Goal: Task Accomplishment & Management: Use online tool/utility

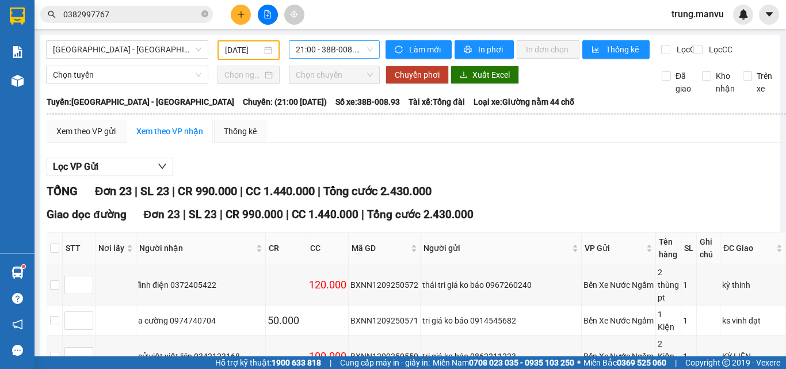
click at [315, 52] on span "21:00 - 38B-008.93" at bounding box center [334, 49] width 77 height 17
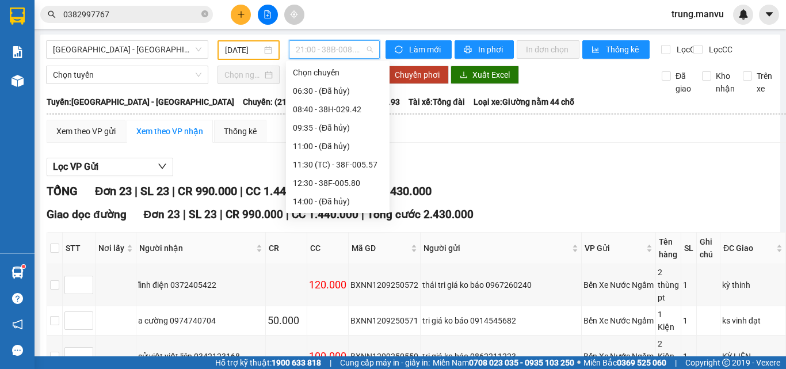
scroll to position [110, 0]
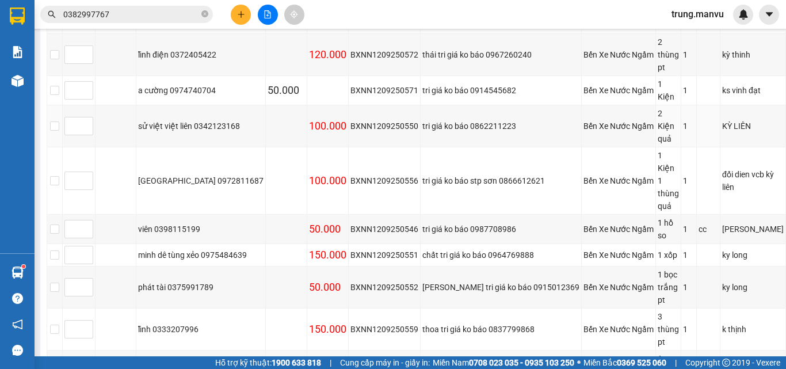
scroll to position [0, 0]
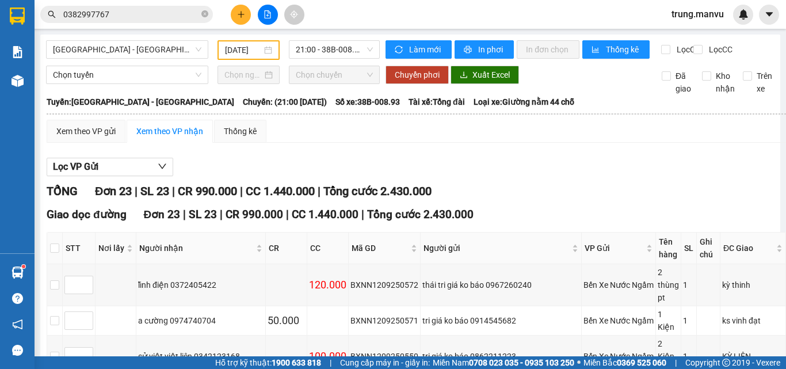
click at [238, 45] on input "[DATE]" at bounding box center [243, 50] width 37 height 13
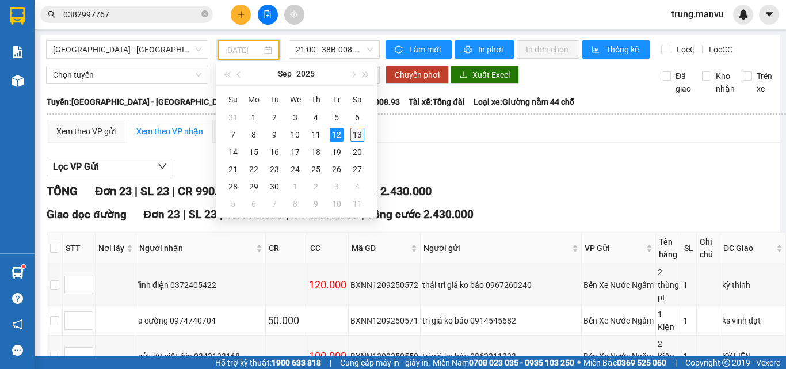
click at [353, 135] on div "13" at bounding box center [357, 135] width 14 height 14
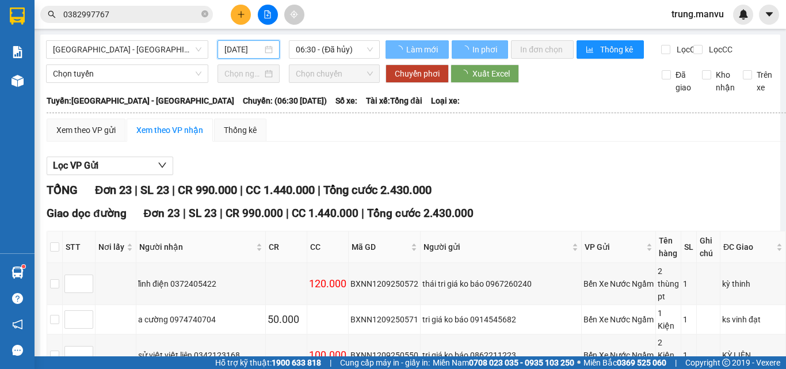
type input "[DATE]"
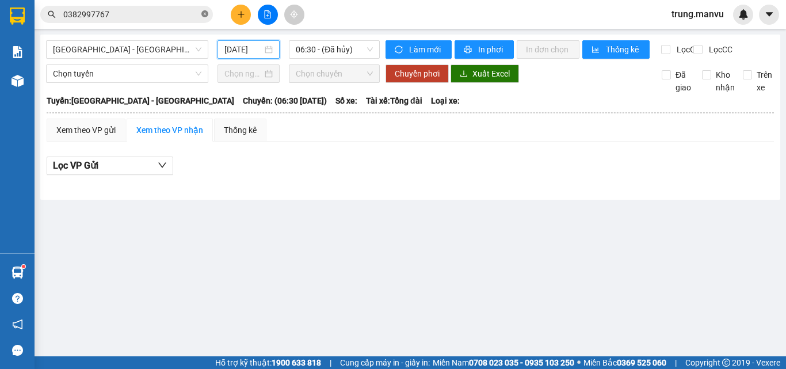
click at [202, 15] on icon "close-circle" at bounding box center [204, 13] width 7 height 7
click at [170, 15] on input "text" at bounding box center [131, 14] width 136 height 13
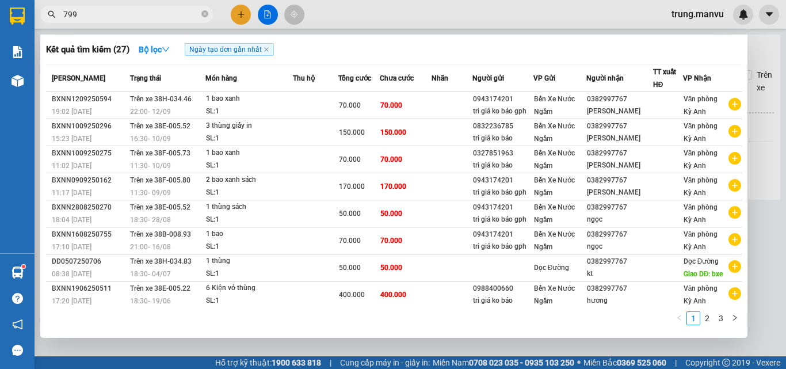
type input "7996"
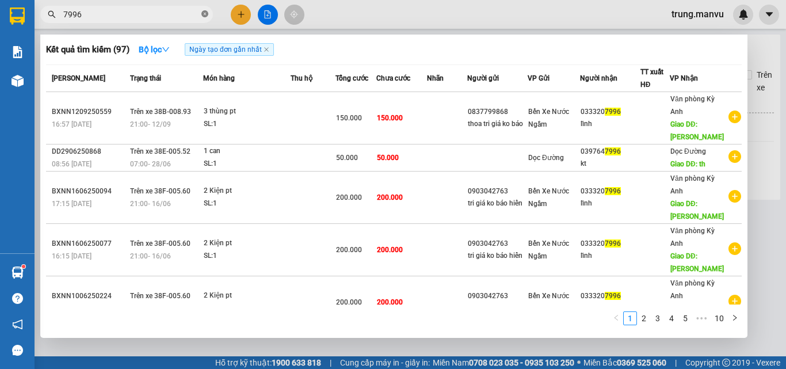
click at [205, 9] on span at bounding box center [204, 14] width 7 height 11
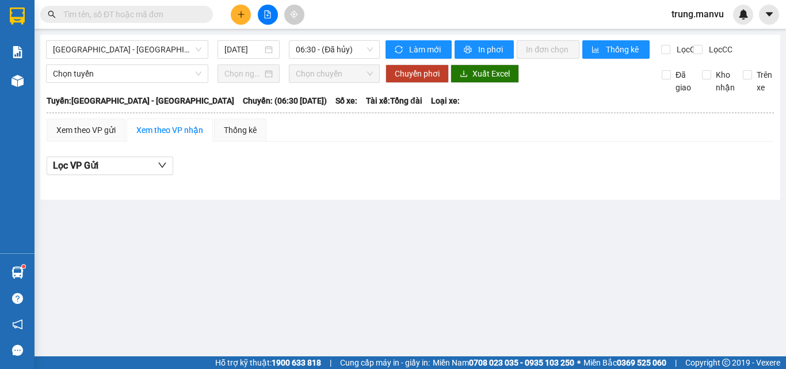
click at [192, 13] on input "text" at bounding box center [131, 14] width 136 height 13
click at [257, 58] on div "[DATE]" at bounding box center [248, 49] width 62 height 18
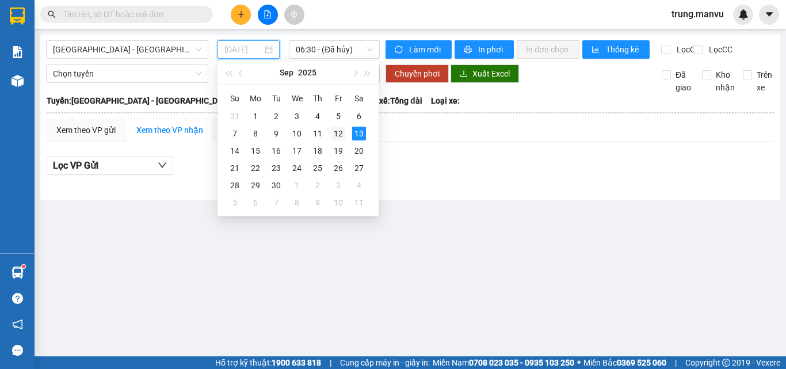
click at [341, 135] on div "12" at bounding box center [338, 134] width 14 height 14
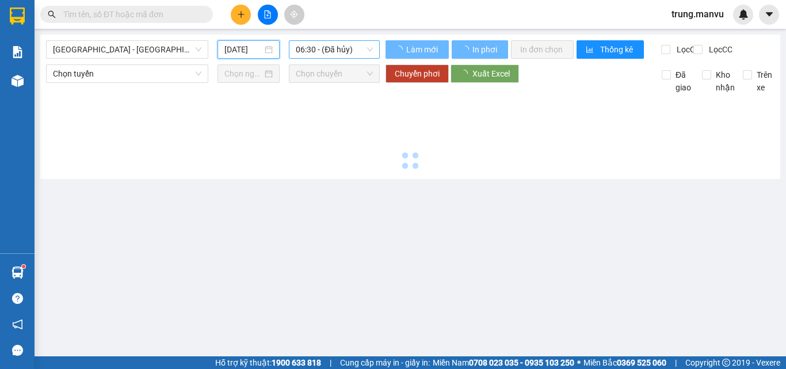
click at [339, 49] on span "06:30 - (Đã hủy)" at bounding box center [334, 49] width 77 height 17
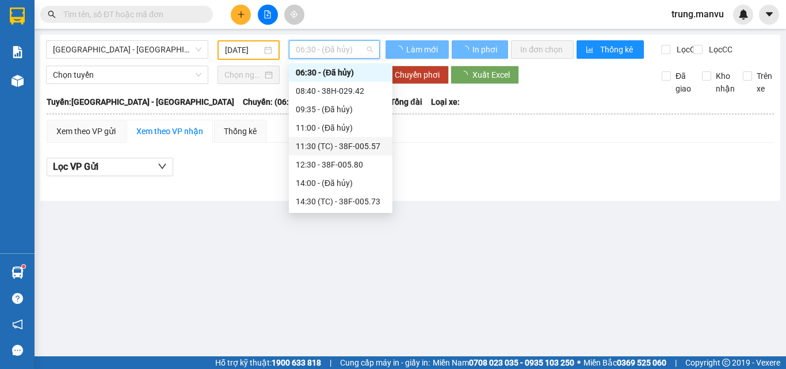
scroll to position [184, 0]
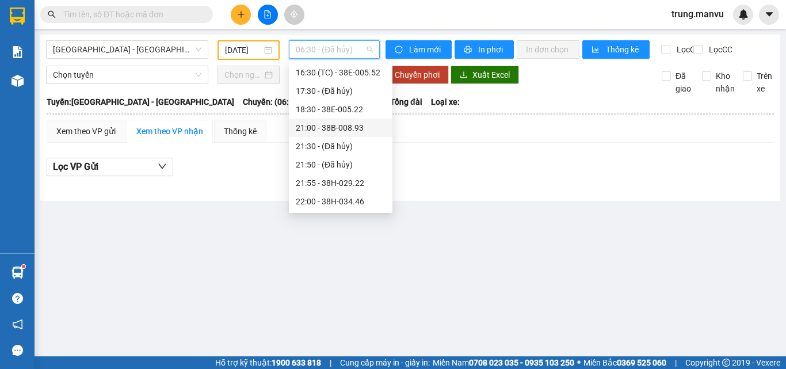
click at [342, 123] on div "21:00 - 38B-008.93" at bounding box center [341, 127] width 90 height 13
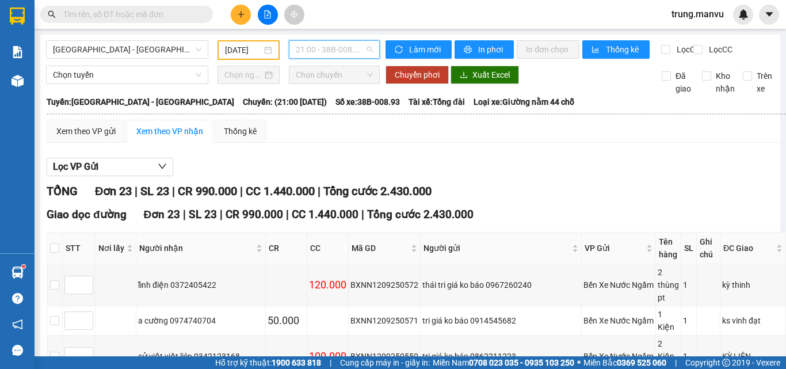
click at [258, 48] on input "[DATE]" at bounding box center [243, 50] width 37 height 13
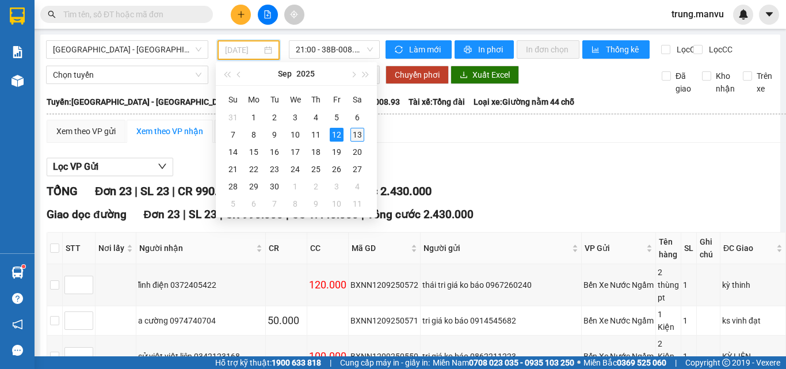
click at [351, 132] on div "13" at bounding box center [357, 135] width 14 height 14
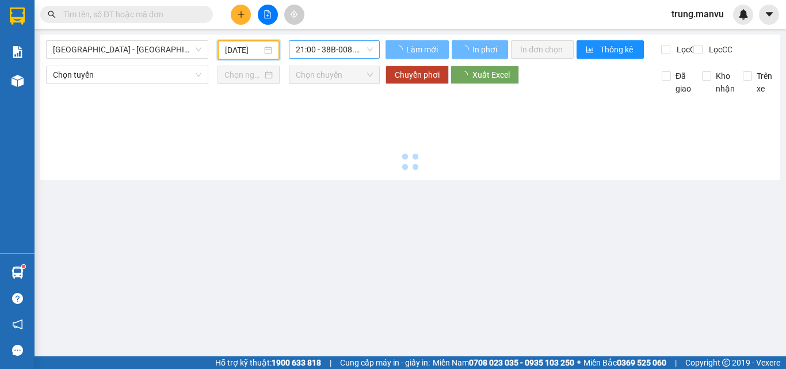
click at [339, 49] on span "21:00 - 38B-008.93" at bounding box center [334, 49] width 77 height 17
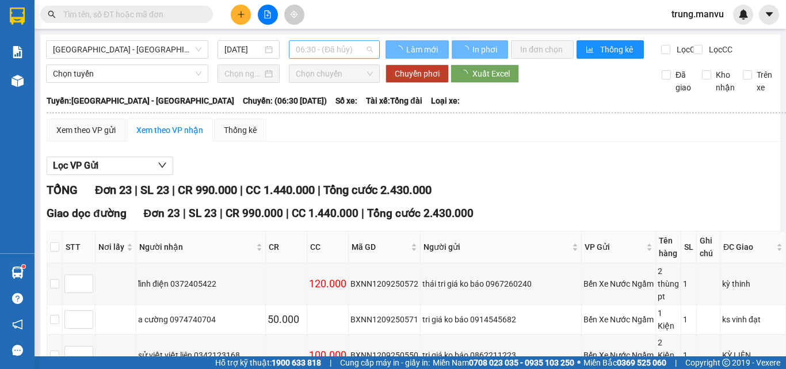
type input "[DATE]"
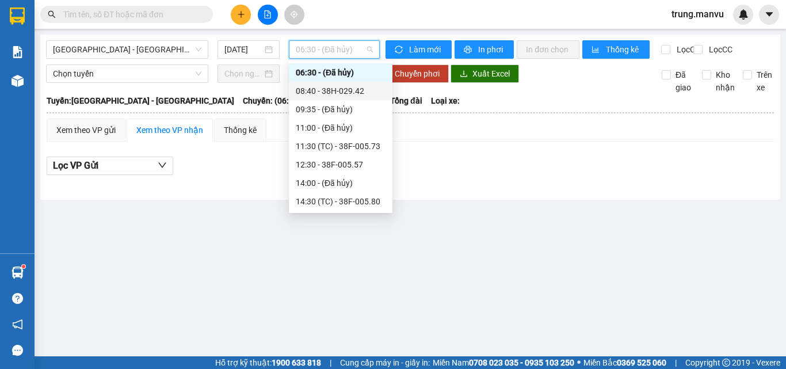
click at [340, 97] on div "08:40 - 38H-029.42" at bounding box center [341, 91] width 90 height 13
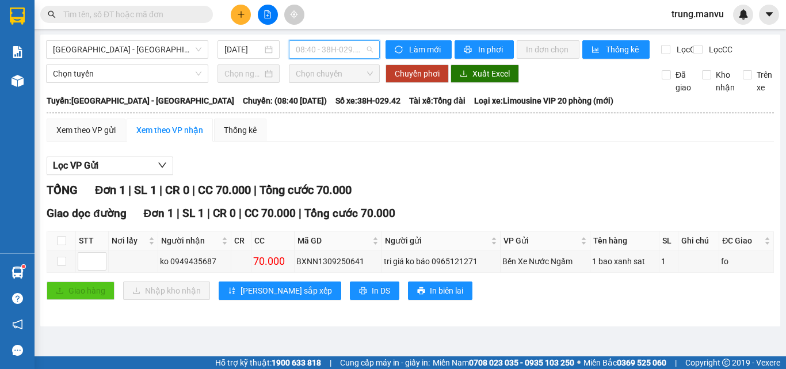
click at [330, 56] on span "08:40 - 38H-029.42" at bounding box center [334, 49] width 77 height 17
drag, startPoint x: 349, startPoint y: 33, endPoint x: 345, endPoint y: 48, distance: 14.9
click at [349, 33] on main "[GEOGRAPHIC_DATA] - [GEOGRAPHIC_DATA] [DATE] 08:40 - 38H-029.42 Làm mới In phơi…" at bounding box center [393, 178] width 786 height 356
click at [343, 52] on span "08:40 - 38H-029.42" at bounding box center [334, 49] width 77 height 17
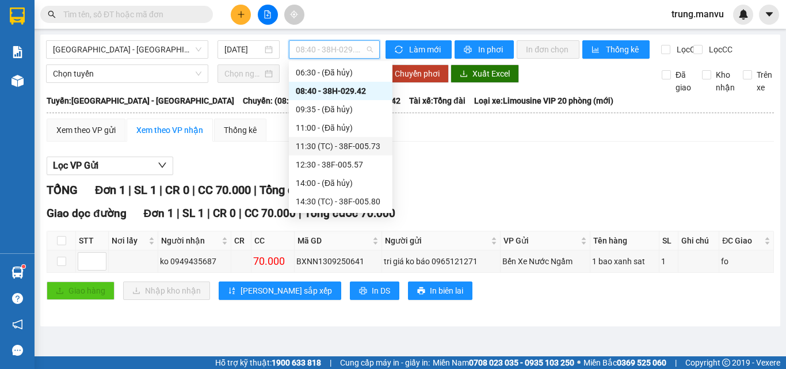
click at [347, 150] on div "11:30 (TC) - 38F-005.73" at bounding box center [341, 146] width 90 height 13
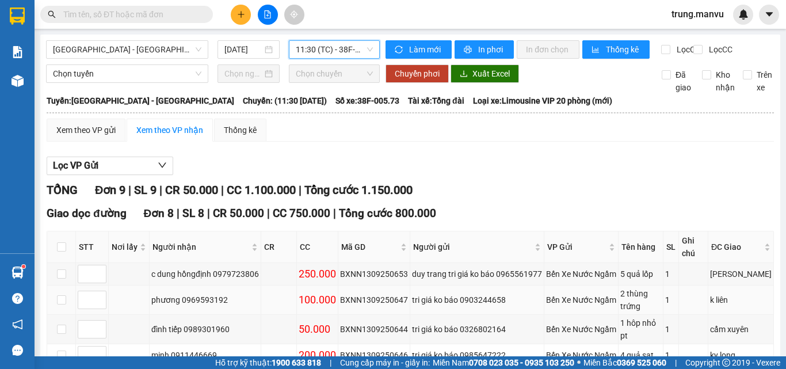
click at [219, 297] on div "phương 0969593192" at bounding box center [205, 299] width 108 height 13
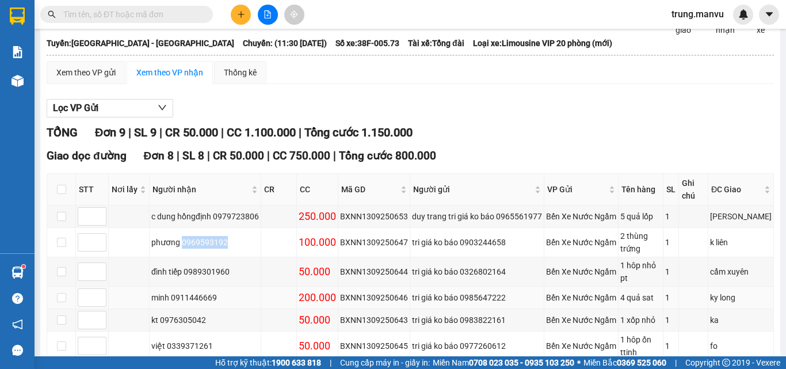
scroll to position [115, 0]
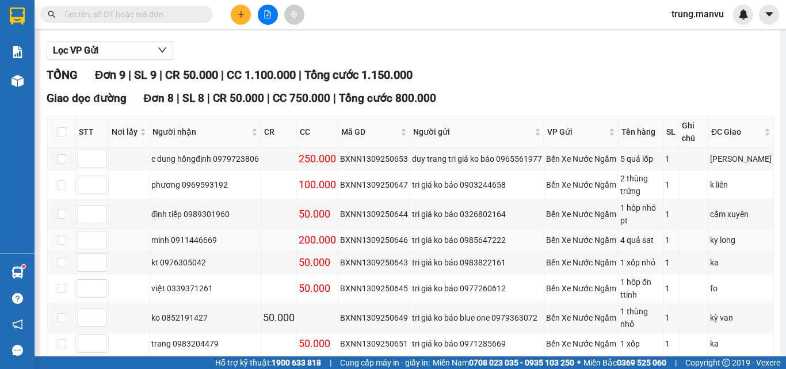
click at [205, 234] on div "minh 0911446669" at bounding box center [205, 240] width 108 height 13
click at [196, 282] on div "việt 0339371261" at bounding box center [205, 288] width 108 height 13
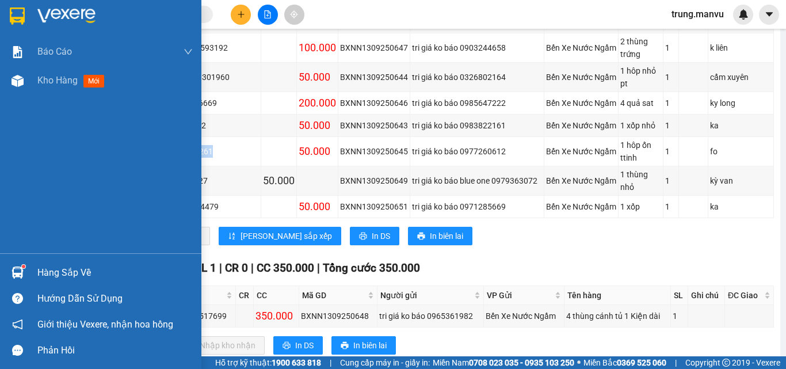
click at [65, 10] on img at bounding box center [66, 15] width 58 height 17
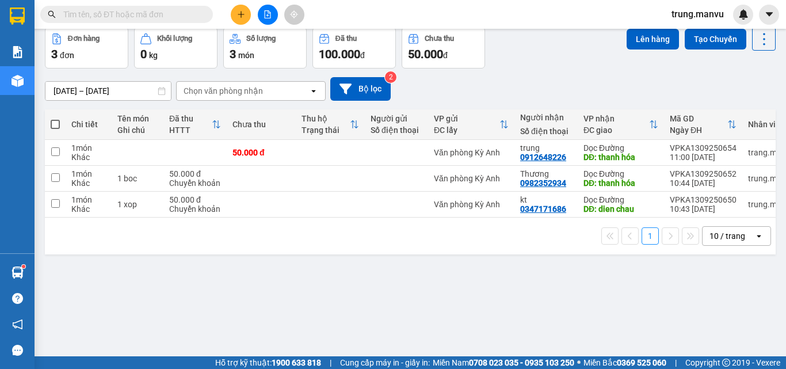
scroll to position [0, 29]
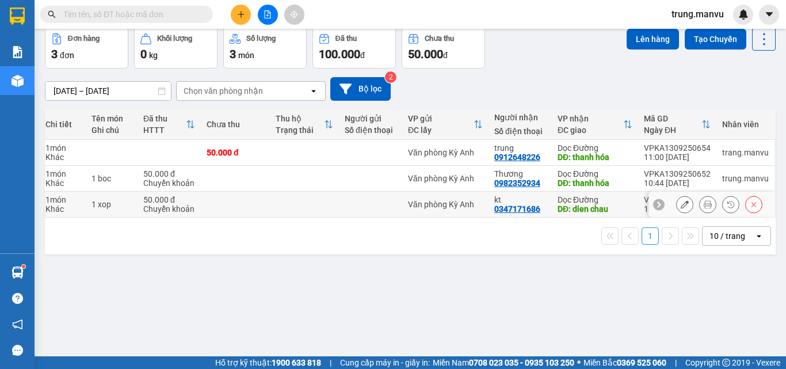
click at [361, 200] on div at bounding box center [371, 204] width 52 height 9
checkbox input "true"
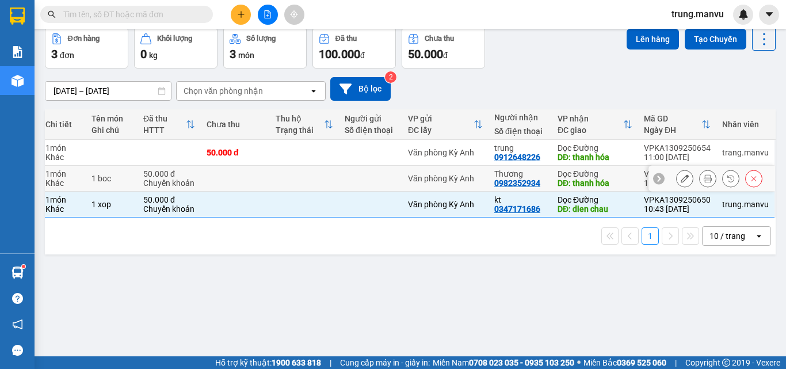
drag, startPoint x: 359, startPoint y: 177, endPoint x: 372, endPoint y: 143, distance: 35.7
click at [360, 175] on div at bounding box center [371, 178] width 52 height 9
checkbox input "true"
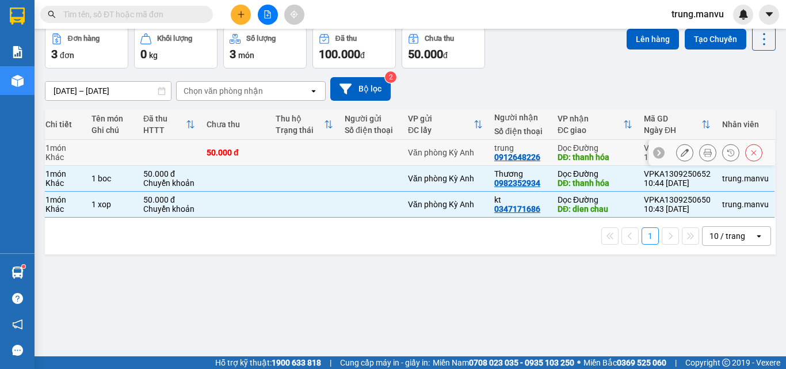
click at [372, 143] on td at bounding box center [370, 153] width 63 height 26
checkbox input "true"
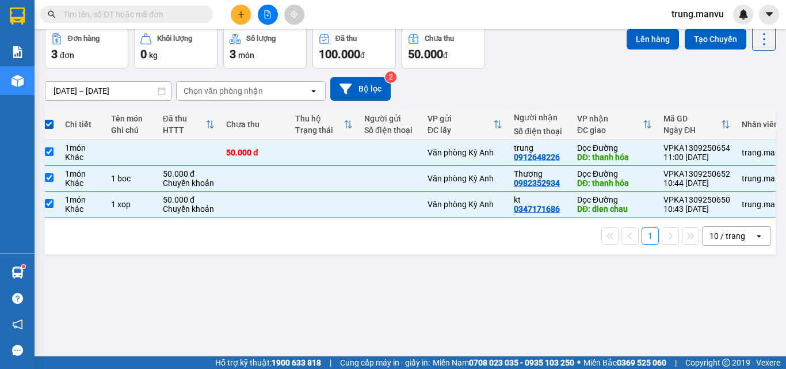
scroll to position [0, 0]
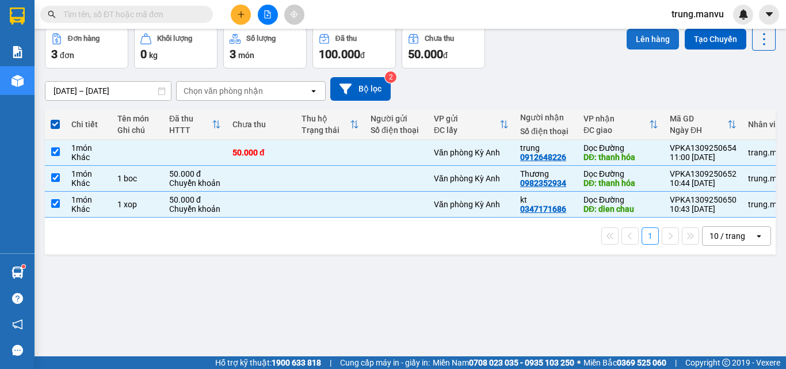
click at [640, 42] on button "Lên hàng" at bounding box center [652, 39] width 52 height 21
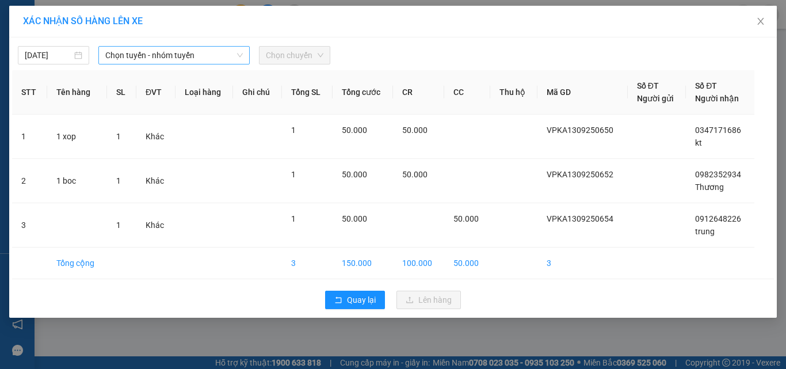
click at [135, 46] on div "Chọn tuyến - nhóm tuyến" at bounding box center [173, 55] width 151 height 18
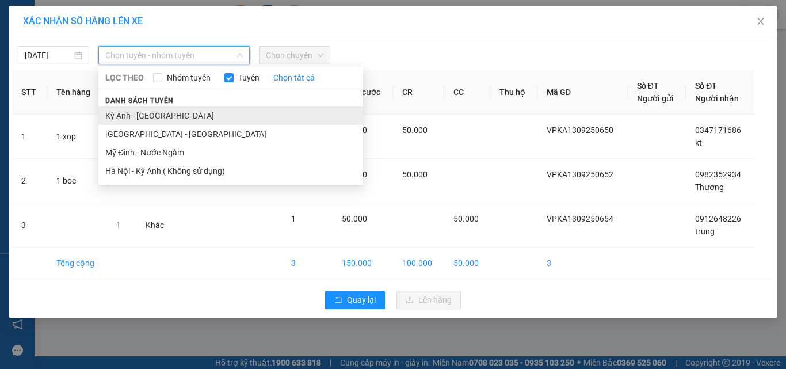
drag, startPoint x: 165, startPoint y: 110, endPoint x: 185, endPoint y: 108, distance: 20.8
click at [165, 110] on li "Kỳ Anh - [GEOGRAPHIC_DATA]" at bounding box center [230, 115] width 265 height 18
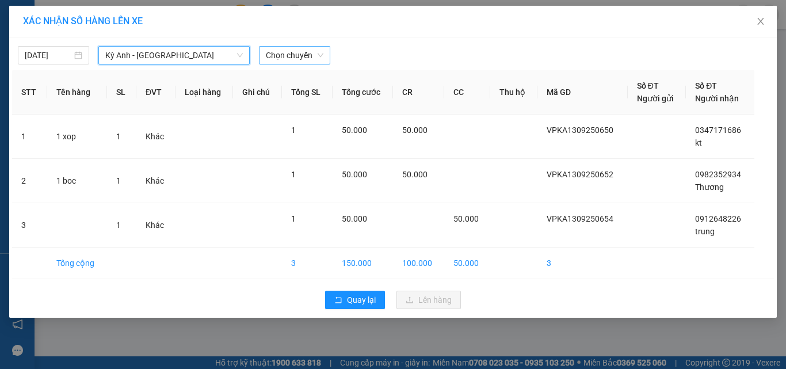
click at [291, 56] on span "Chọn chuyến" at bounding box center [295, 55] width 58 height 17
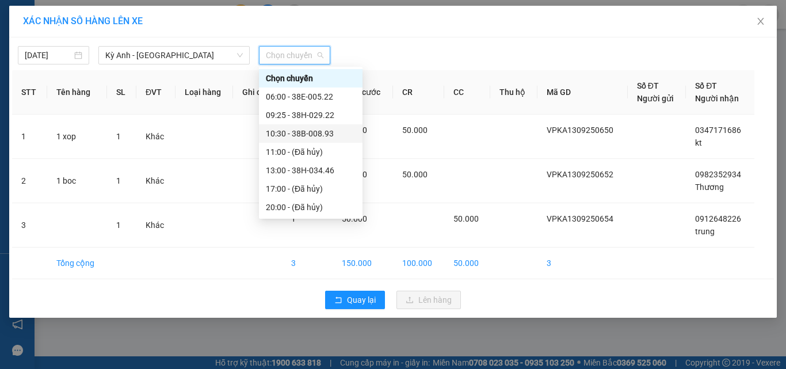
click at [297, 134] on div "10:30 - 38B-008.93" at bounding box center [311, 133] width 90 height 13
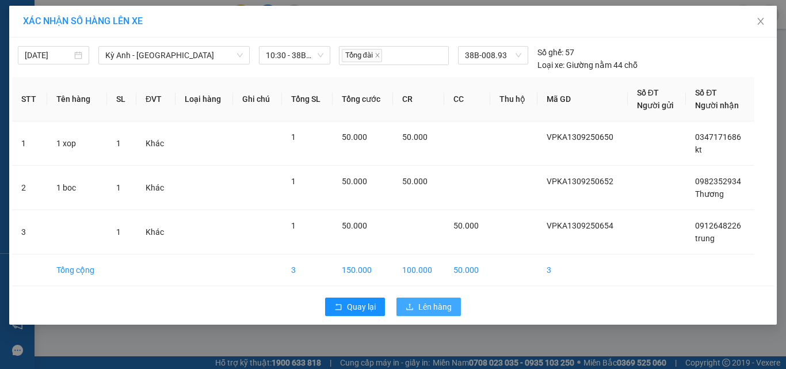
click at [444, 303] on span "Lên hàng" at bounding box center [434, 306] width 33 height 13
